Goal: Check status: Check status

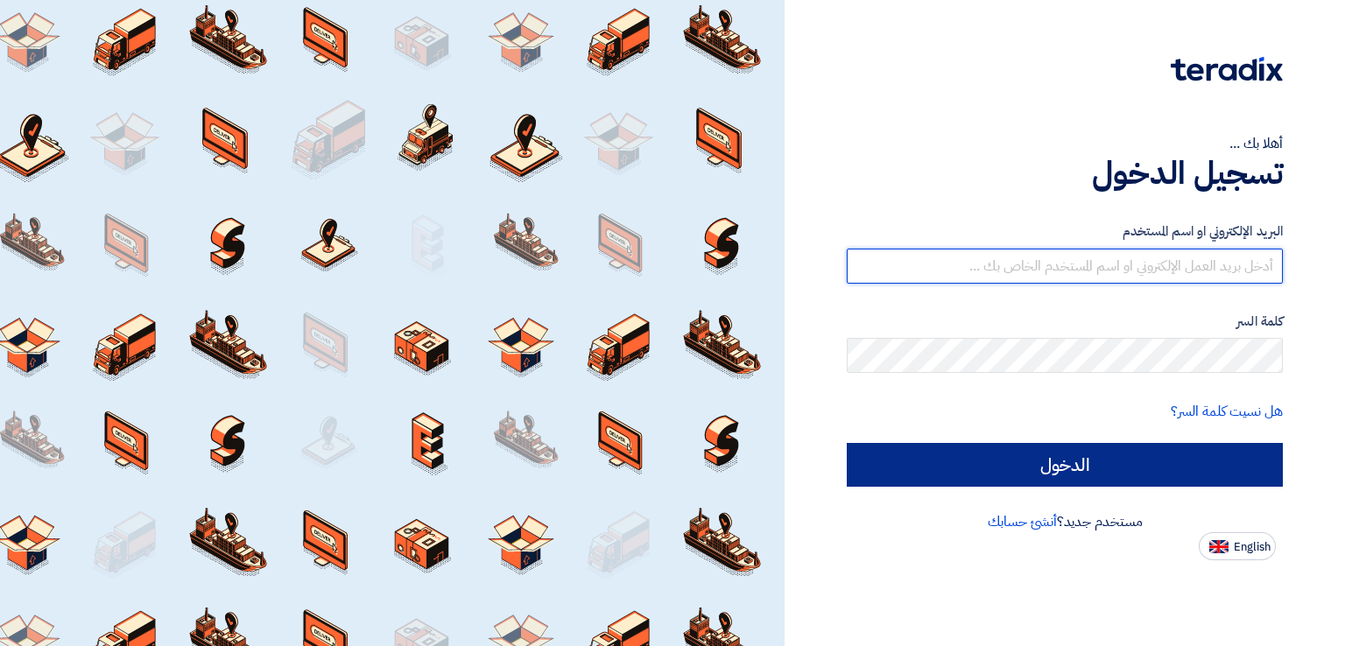
type input "[PERSON_NAME][EMAIL_ADDRESS][DOMAIN_NAME]"
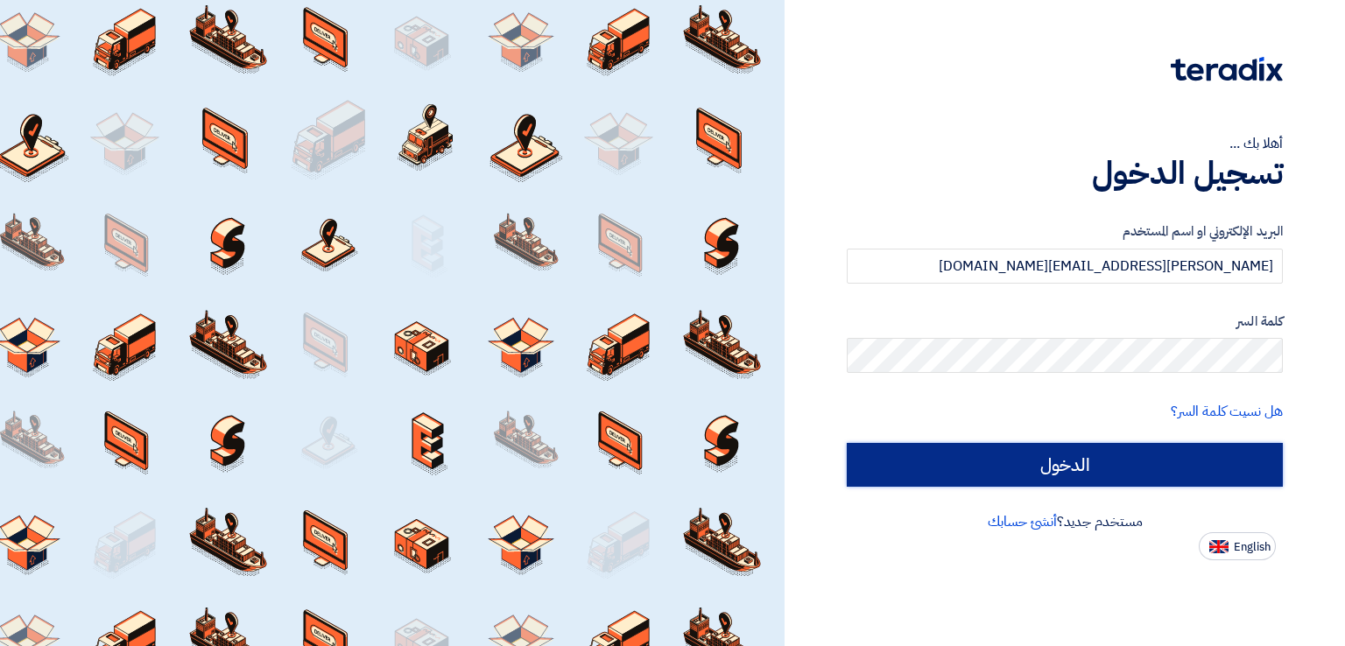
click at [1080, 470] on input "الدخول" at bounding box center [1065, 465] width 436 height 44
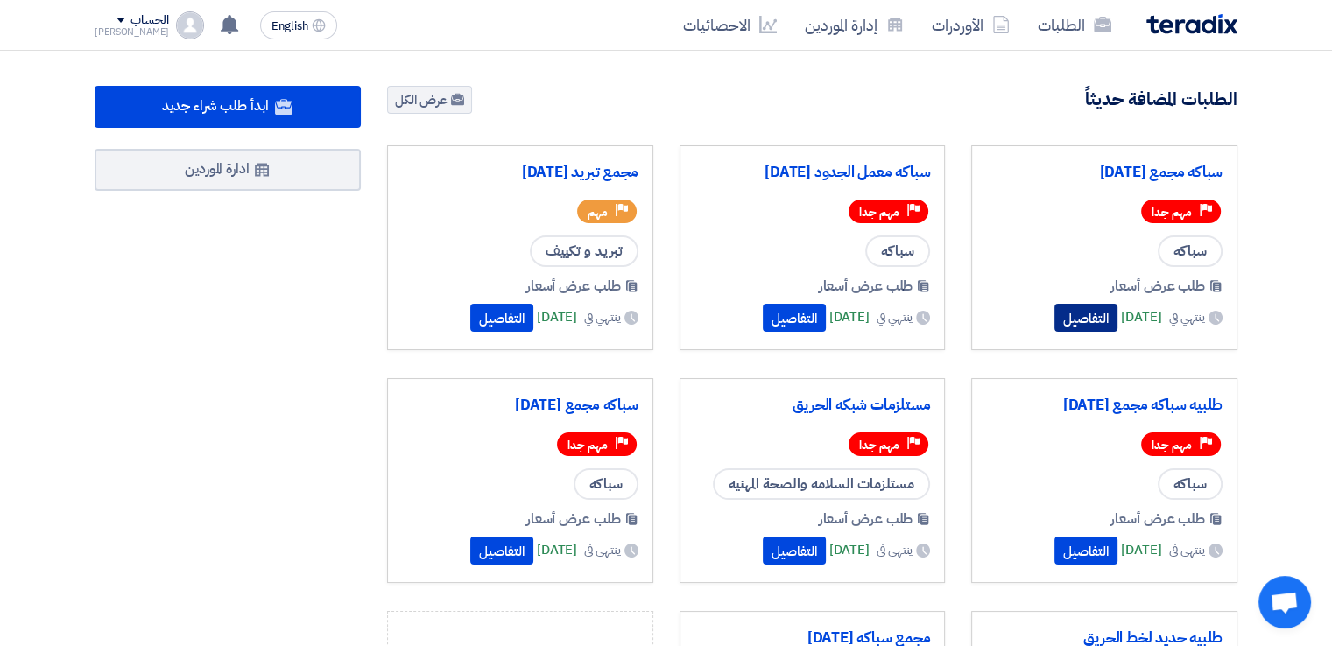
click at [1056, 321] on button "التفاصيل" at bounding box center [1085, 318] width 63 height 28
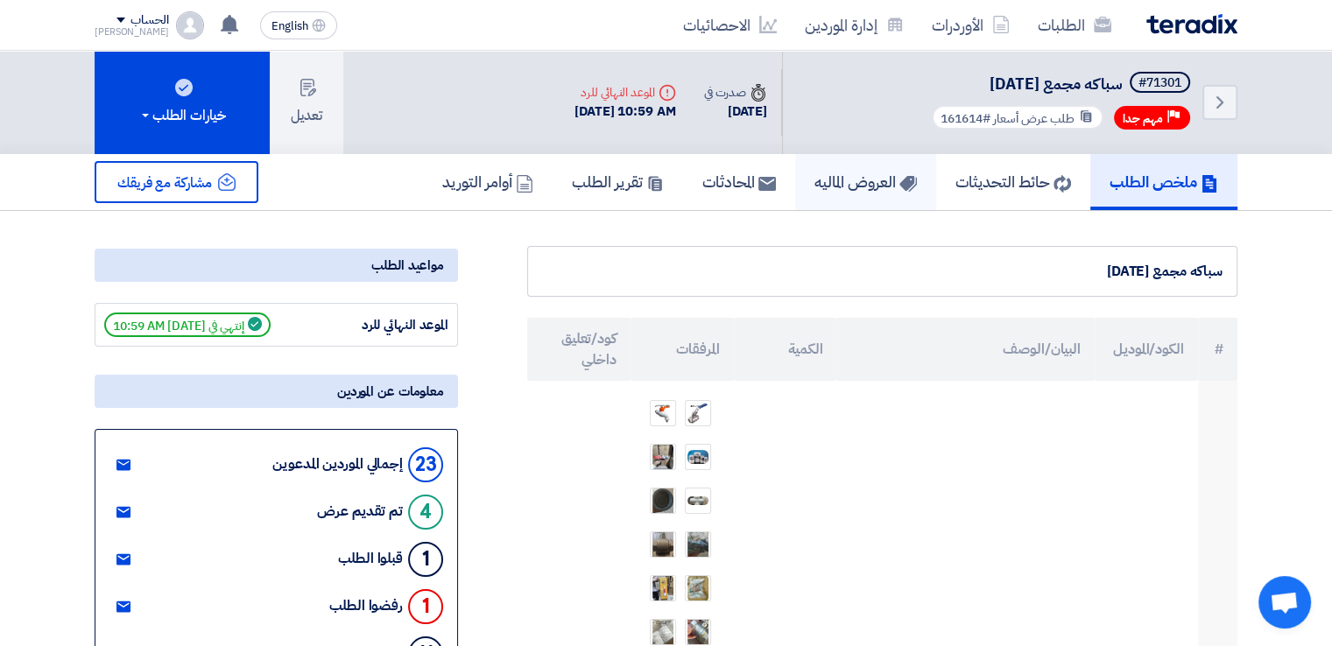
click at [864, 187] on h5 "العروض الماليه" at bounding box center [865, 182] width 102 height 20
